Goal: Obtain resource: Obtain resource

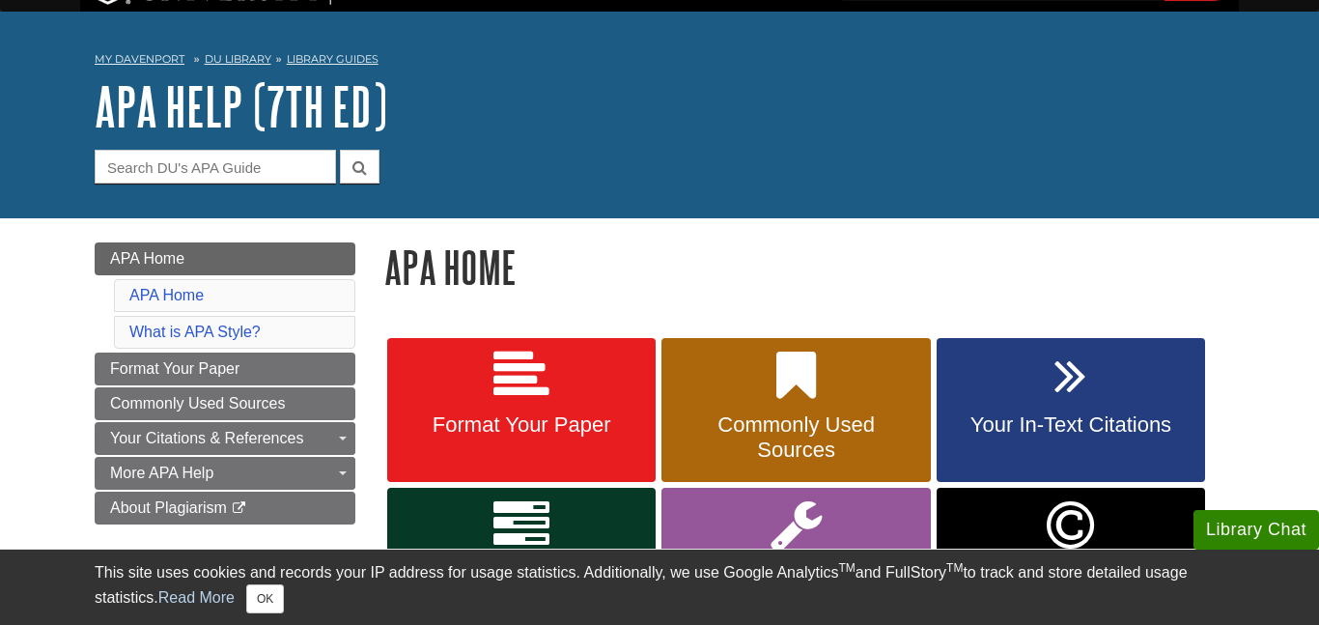
scroll to position [47, 0]
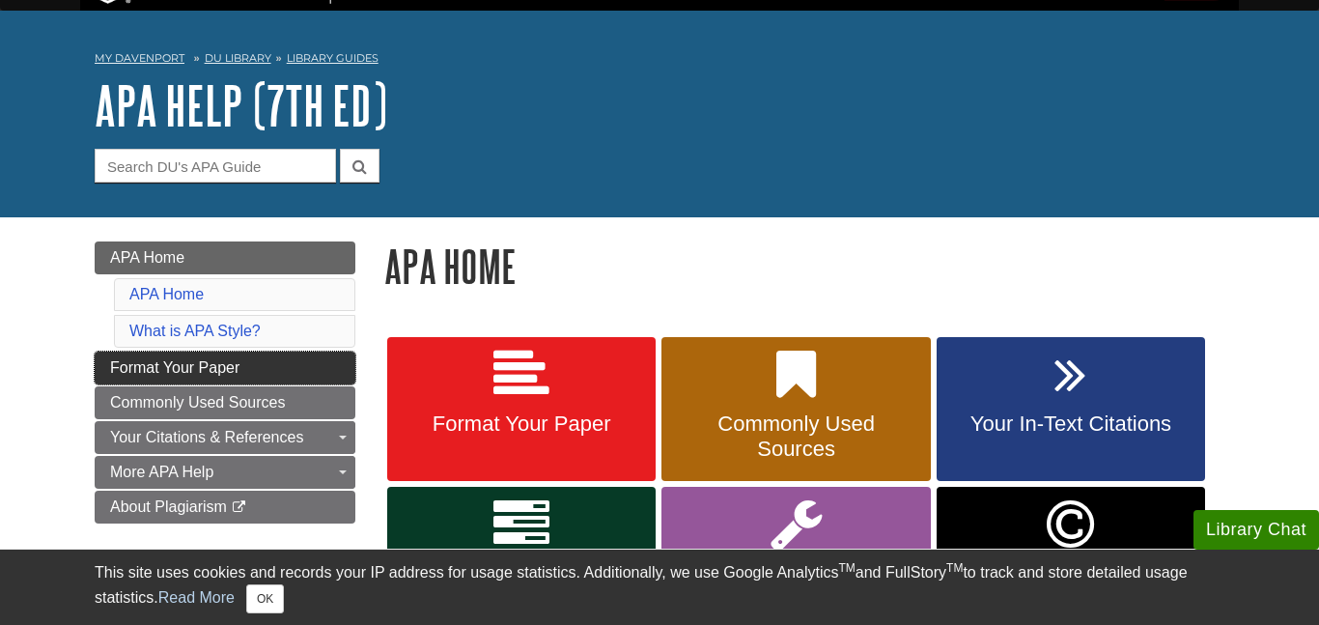
click at [231, 376] on span "Format Your Paper" at bounding box center [174, 367] width 129 height 16
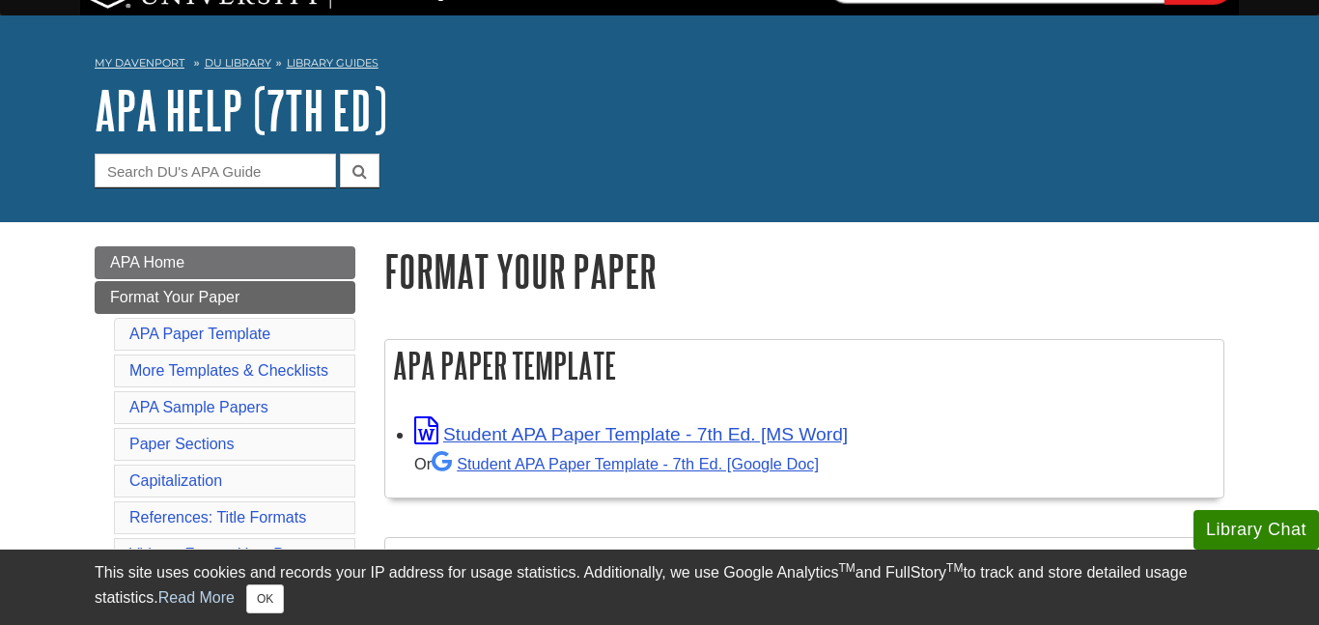
scroll to position [46, 0]
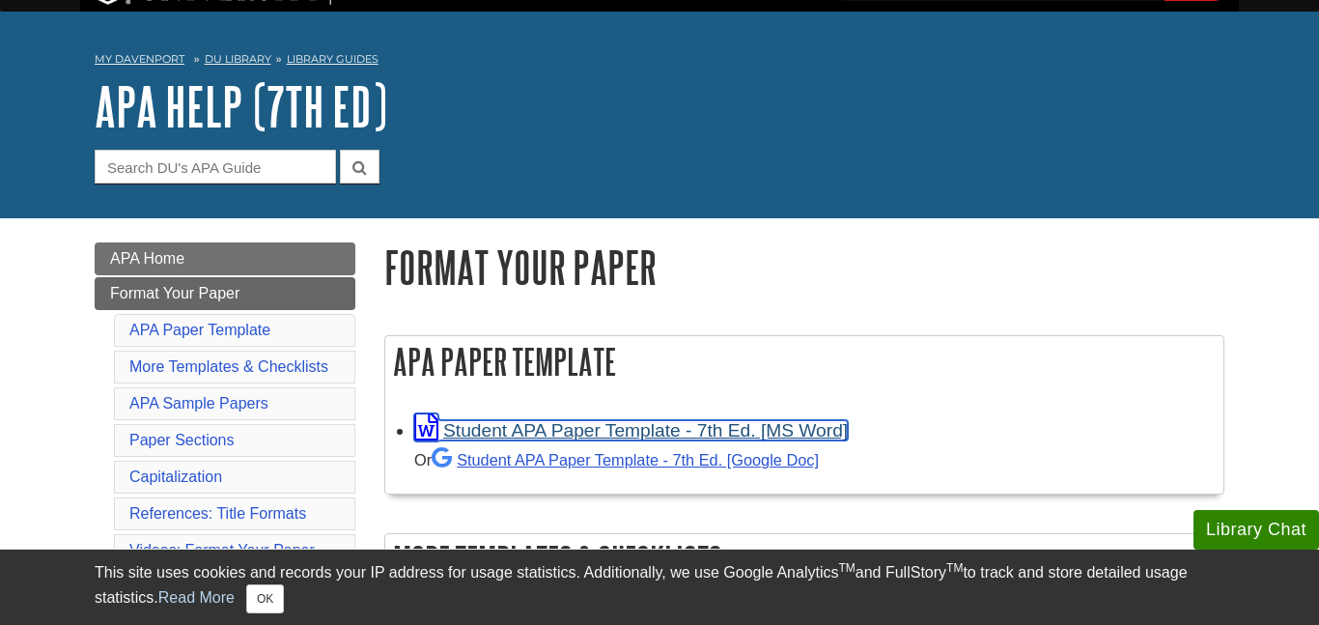
click at [609, 428] on link "Student APA Paper Template - 7th Ed. [MS Word]" at bounding box center [631, 430] width 434 height 20
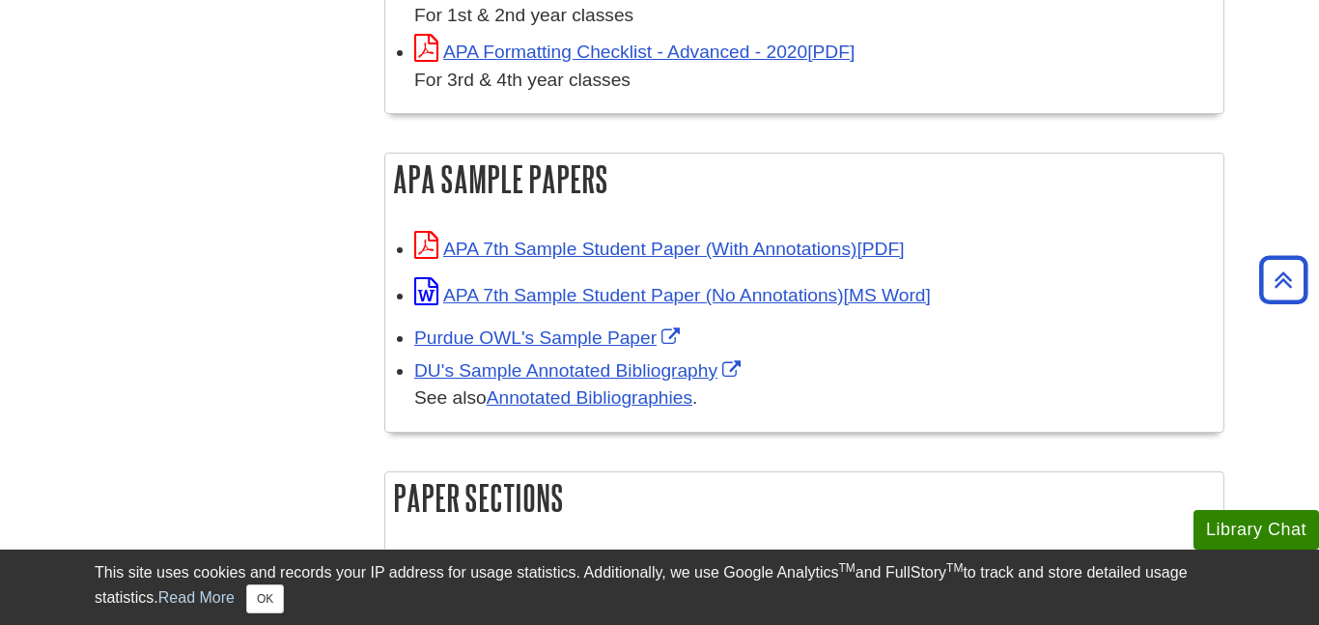
scroll to position [820, 0]
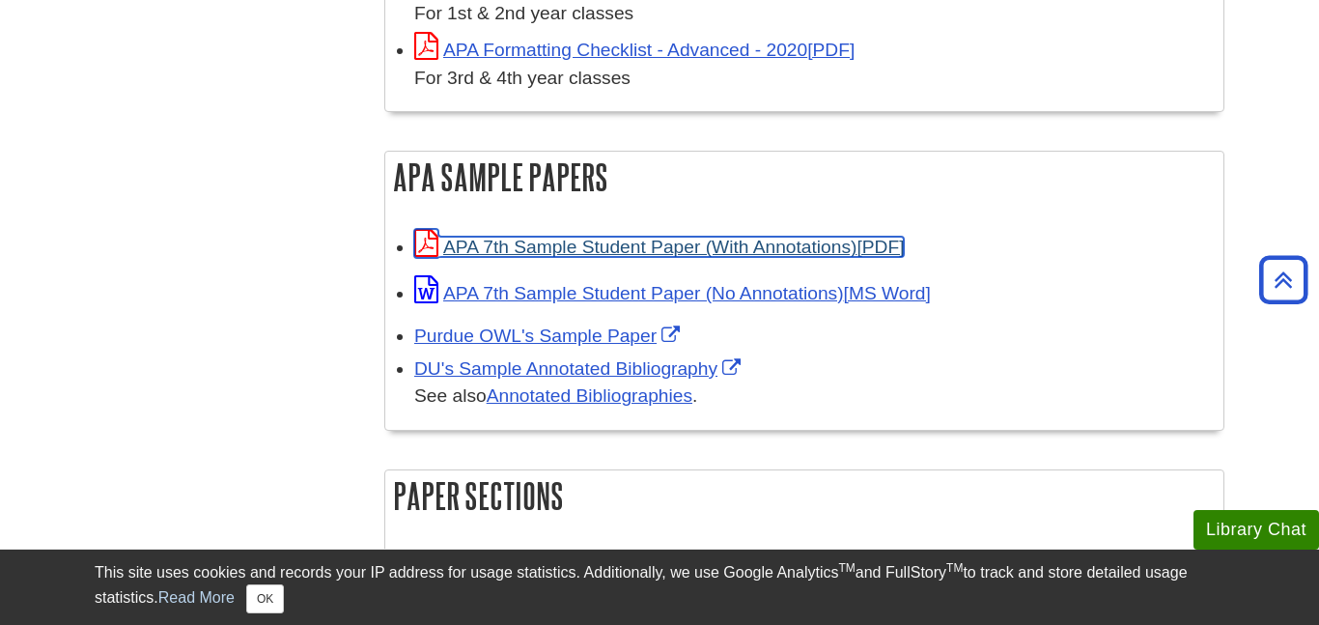
click at [635, 246] on link "APA 7th Sample Student Paper (With Annotations)" at bounding box center [659, 247] width 490 height 20
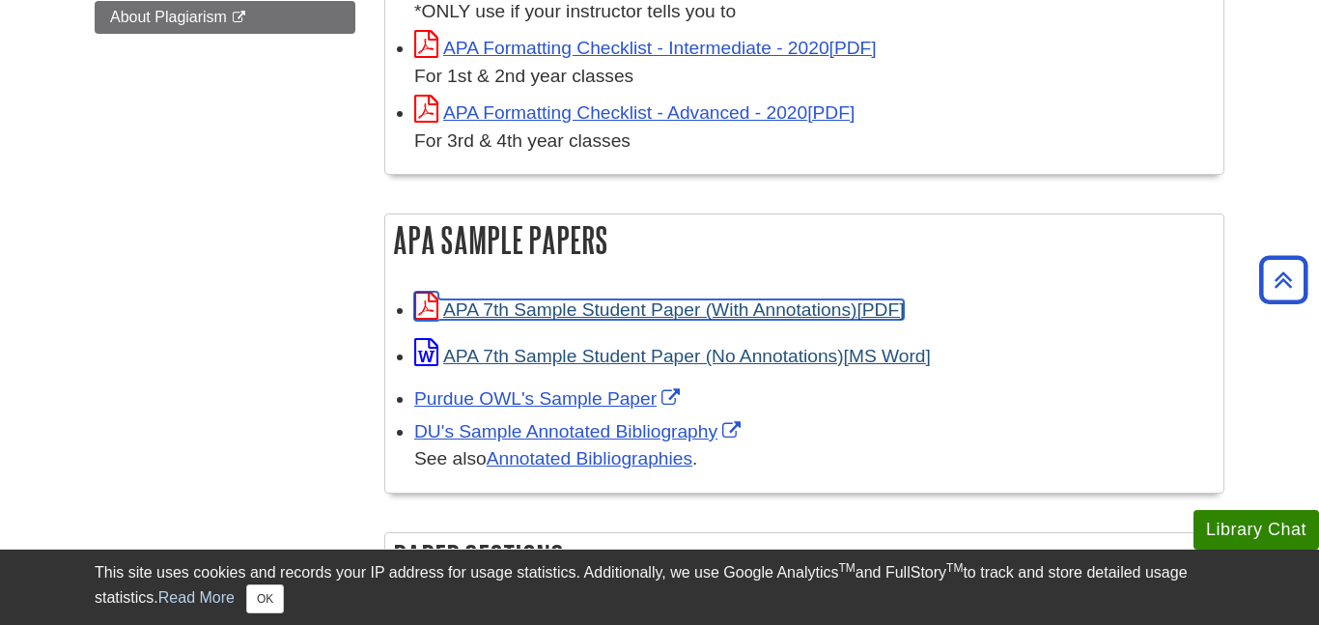
scroll to position [756, 0]
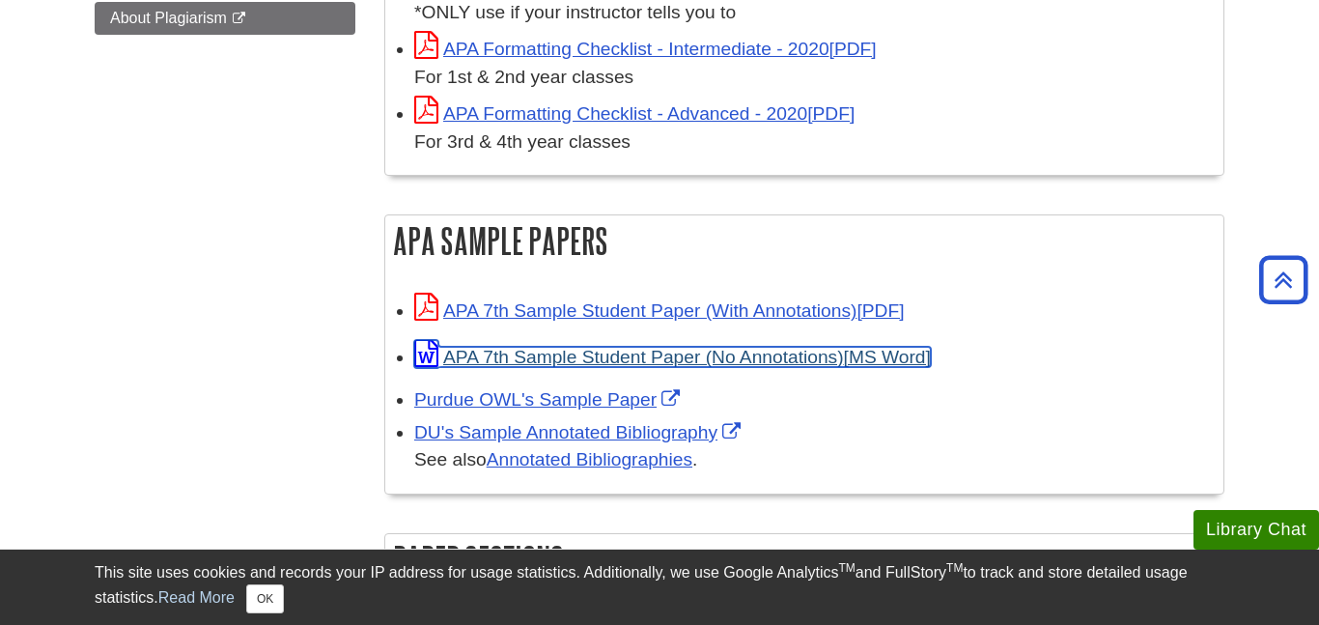
click at [529, 347] on link "APA 7th Sample Student Paper (No Annotations)" at bounding box center [672, 357] width 517 height 20
